Goal: Task Accomplishment & Management: Manage account settings

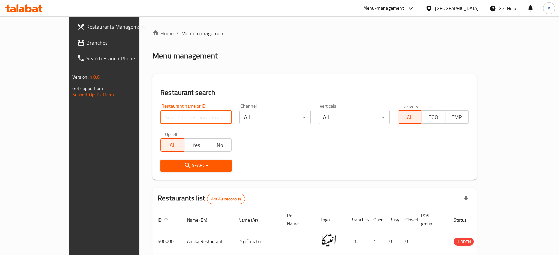
drag, startPoint x: 0, startPoint y: 0, endPoint x: 185, endPoint y: 116, distance: 218.5
click at [185, 116] on input "search" at bounding box center [195, 117] width 71 height 13
type input "sixty one"
click button "Search" at bounding box center [195, 166] width 71 height 12
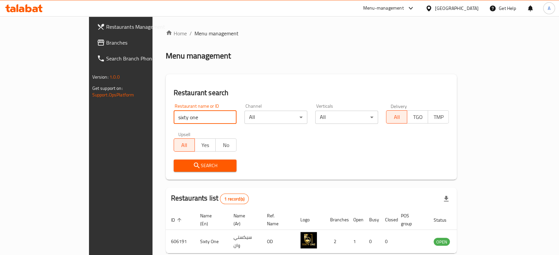
scroll to position [26, 0]
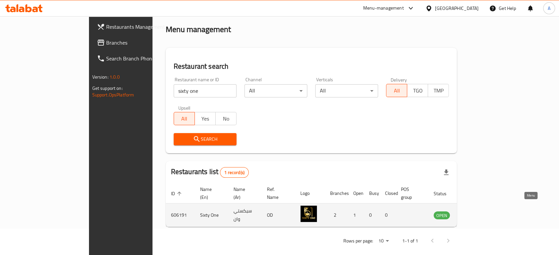
click at [481, 211] on link "enhanced table" at bounding box center [474, 215] width 12 height 8
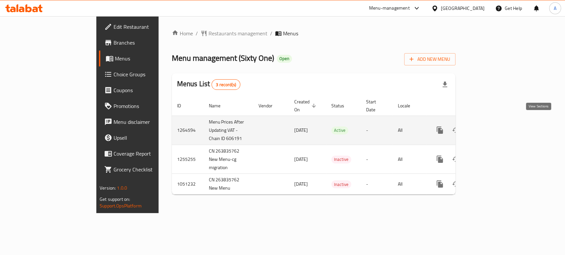
click at [491, 126] on icon "enhanced table" at bounding box center [487, 130] width 8 height 8
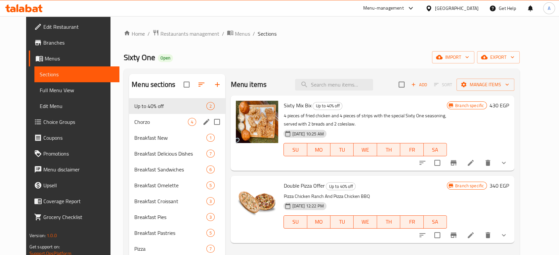
click at [129, 127] on div "Chorzo 4" at bounding box center [177, 122] width 96 height 16
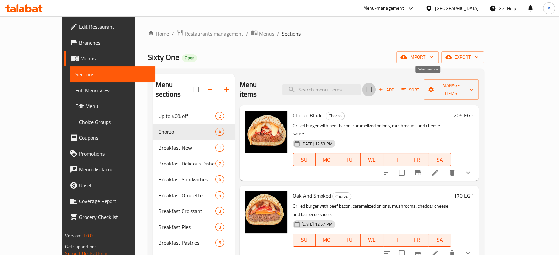
click at [376, 83] on input "checkbox" at bounding box center [369, 90] width 14 height 14
checkbox input "true"
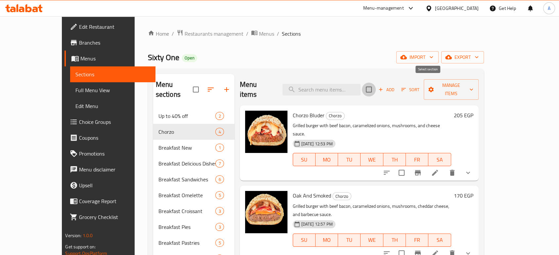
checkbox input "true"
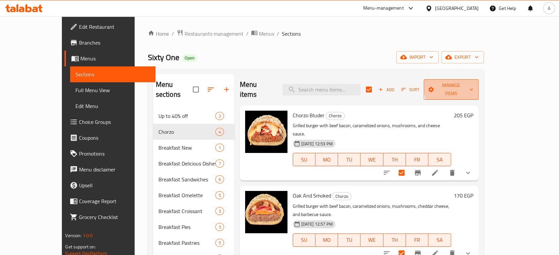
click at [473, 85] on span "Manage items" at bounding box center [451, 89] width 44 height 17
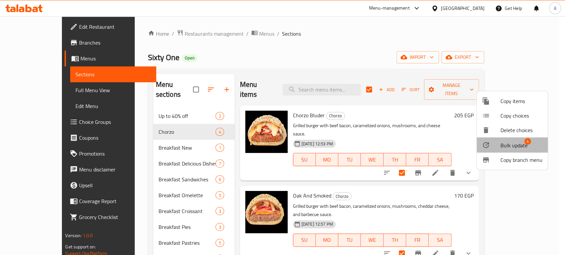
click at [493, 143] on div at bounding box center [491, 145] width 19 height 8
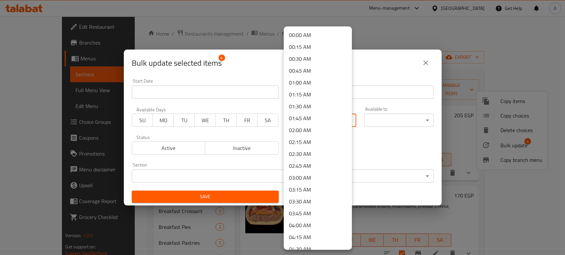
click at [325, 126] on body "​ Menu-management [GEOGRAPHIC_DATA] Get Help A Edit Restaurant Branches Menus S…" at bounding box center [282, 135] width 565 height 239
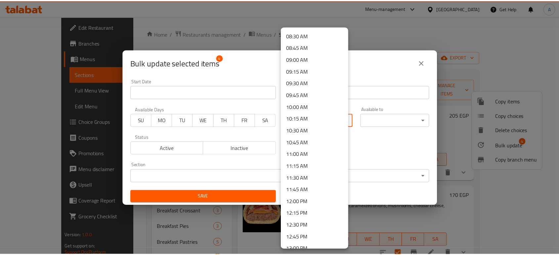
scroll to position [437, 0]
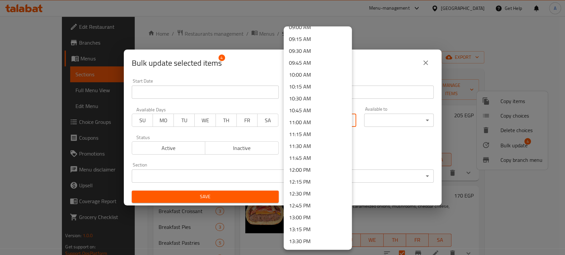
click at [302, 215] on li "13:00 PM" at bounding box center [318, 218] width 68 height 12
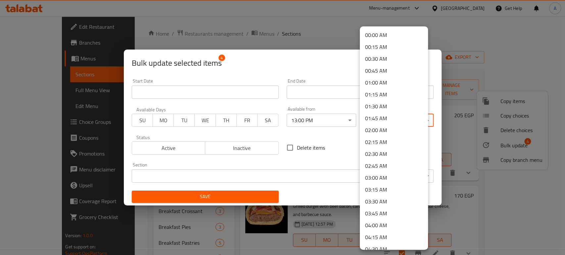
click at [400, 120] on body "​ Menu-management [GEOGRAPHIC_DATA] Get Help A Edit Restaurant Branches Menus S…" at bounding box center [282, 135] width 565 height 239
click at [375, 203] on li "03:30 AM" at bounding box center [394, 202] width 68 height 12
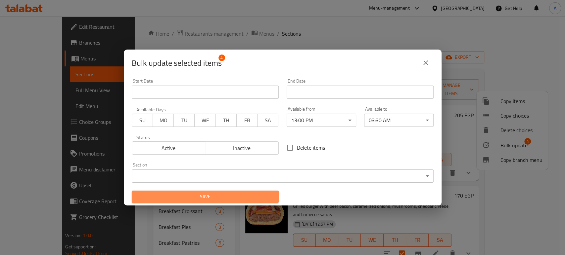
click at [254, 199] on span "Save" at bounding box center [205, 197] width 136 height 8
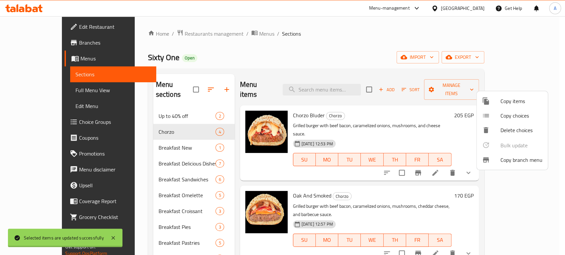
checkbox input "false"
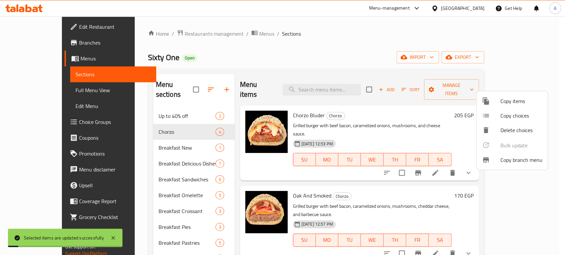
click at [449, 168] on div at bounding box center [282, 127] width 565 height 255
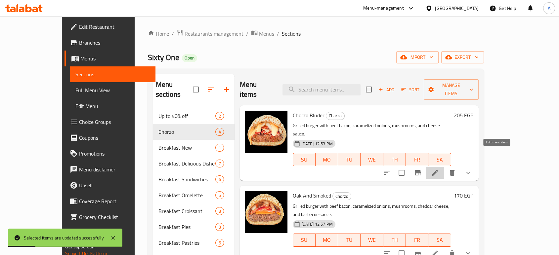
click at [439, 169] on icon at bounding box center [435, 173] width 8 height 8
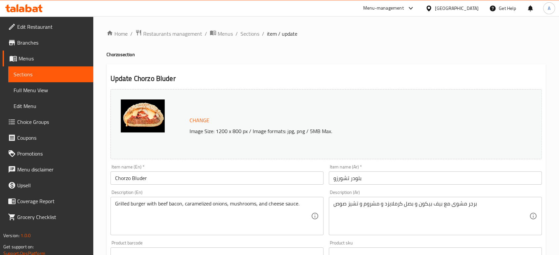
click at [167, 30] on span "Restaurants management" at bounding box center [172, 34] width 59 height 8
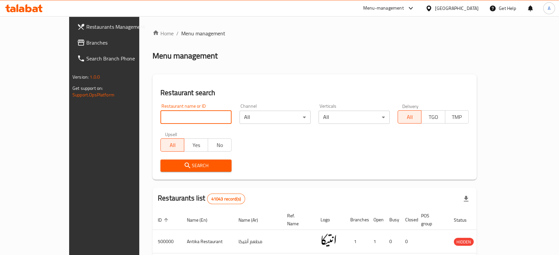
type input "ش"
click at [189, 120] on input "ش" at bounding box center [195, 117] width 71 height 13
type input "Al Ostaz"
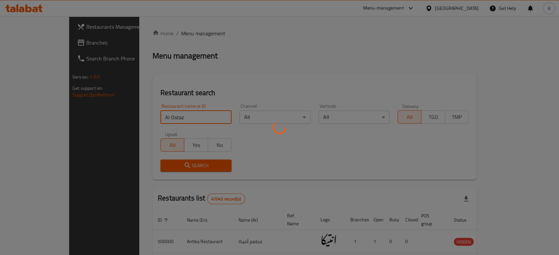
click button "Search" at bounding box center [195, 166] width 71 height 12
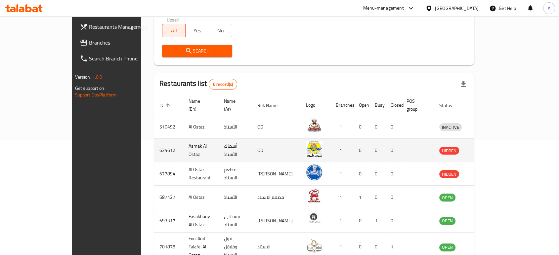
scroll to position [142, 0]
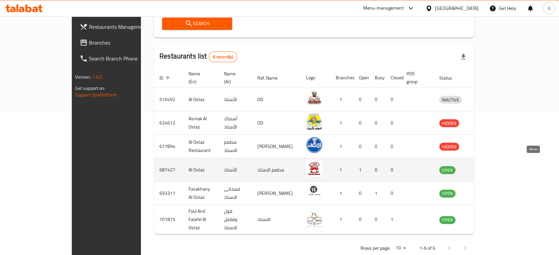
click at [483, 166] on icon "enhanced table" at bounding box center [479, 170] width 8 height 8
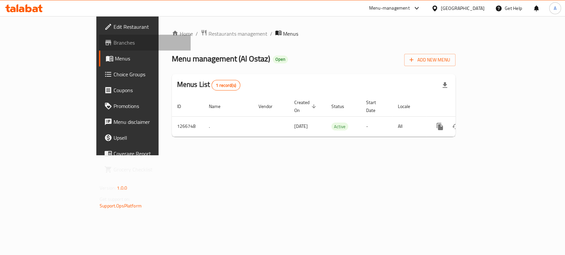
click at [113, 43] on span "Branches" at bounding box center [149, 43] width 72 height 8
